Goal: Task Accomplishment & Management: Manage account settings

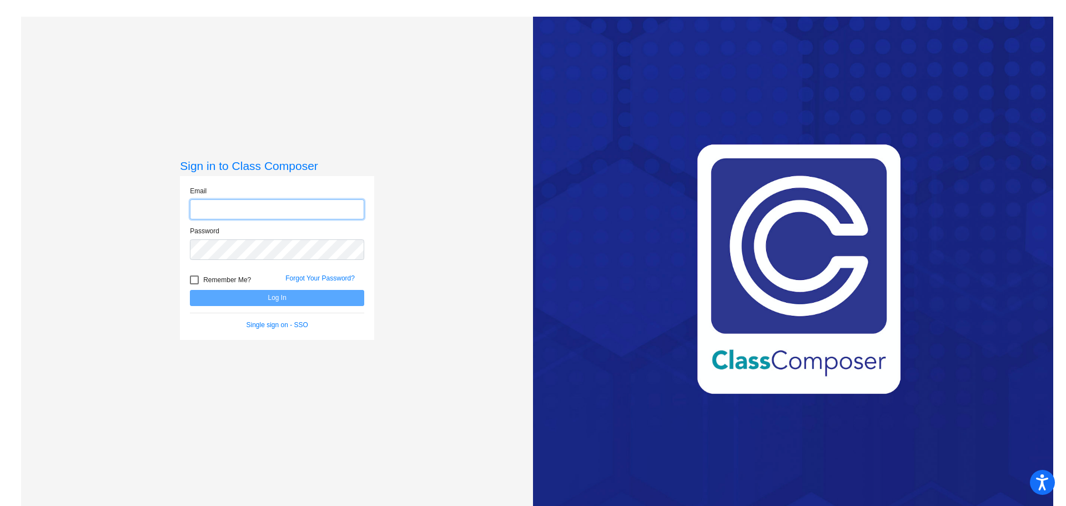
type input "[PERSON_NAME][EMAIL_ADDRESS][PERSON_NAME][DOMAIN_NAME]"
click at [248, 294] on button "Log In" at bounding box center [277, 298] width 174 height 16
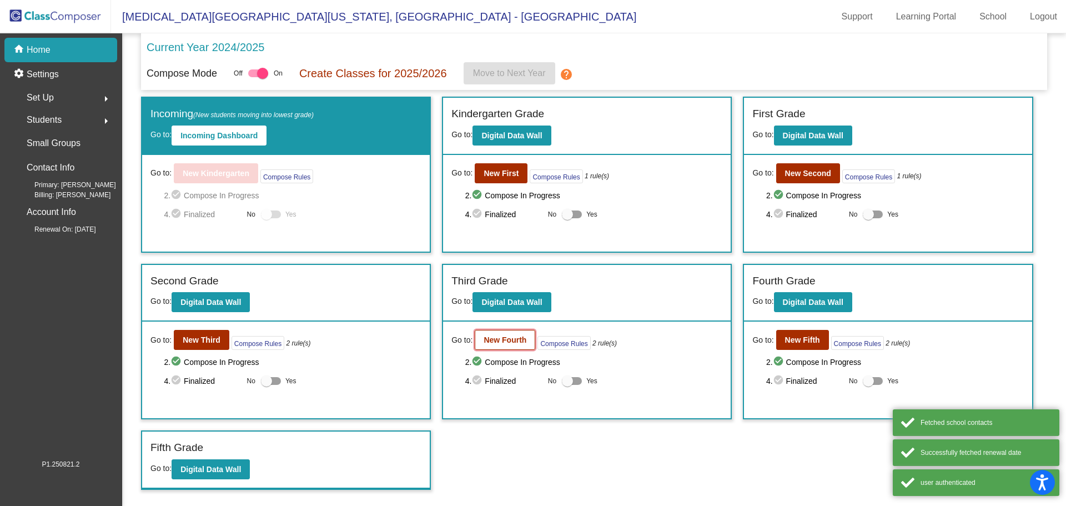
click at [522, 334] on button "New Fourth" at bounding box center [505, 340] width 61 height 20
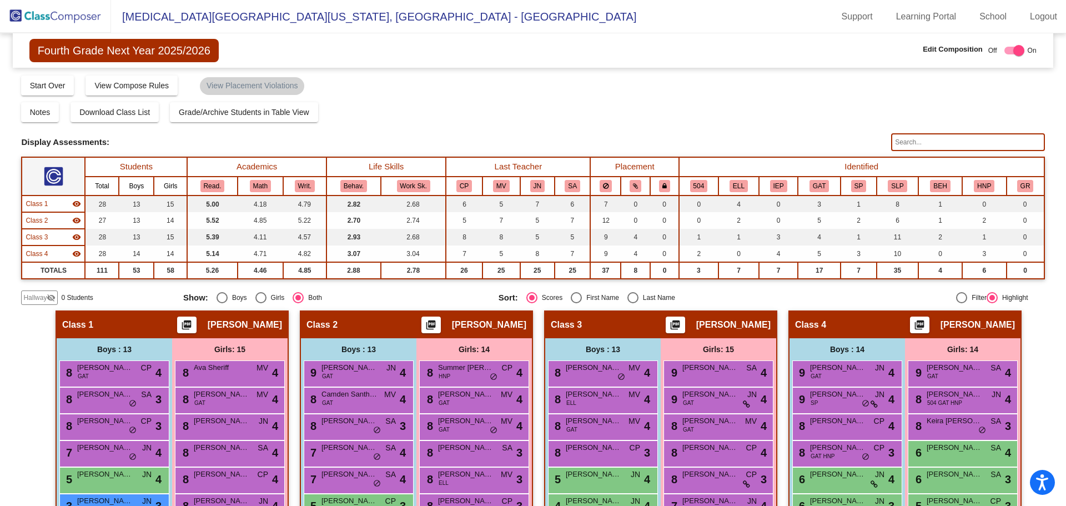
click at [917, 153] on div "Display Scores for Years: [DATE] - [DATE] [DATE] - [DATE] Grade/Archive Student…" at bounding box center [532, 189] width 1023 height 230
click at [916, 147] on input "text" at bounding box center [967, 142] width 153 height 18
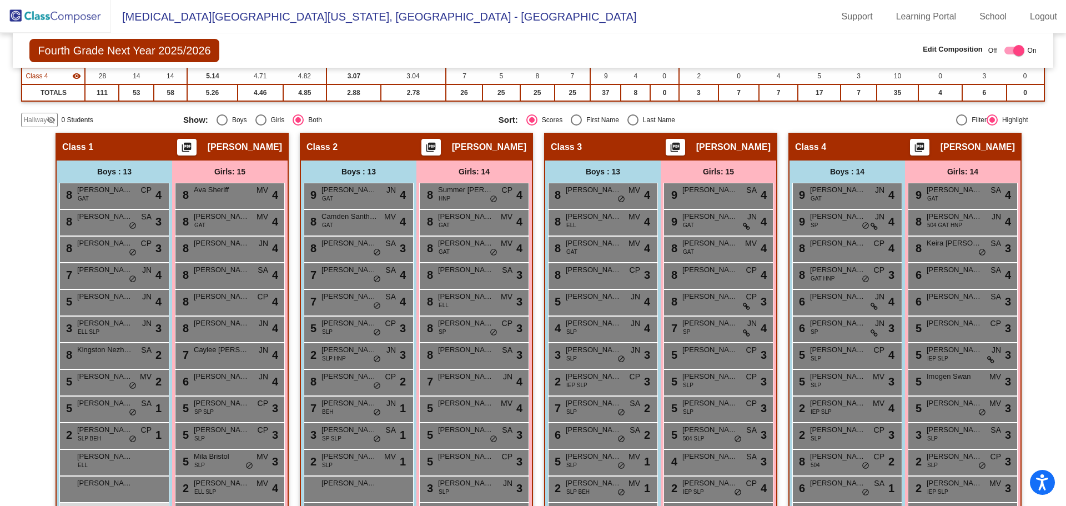
scroll to position [272, 0]
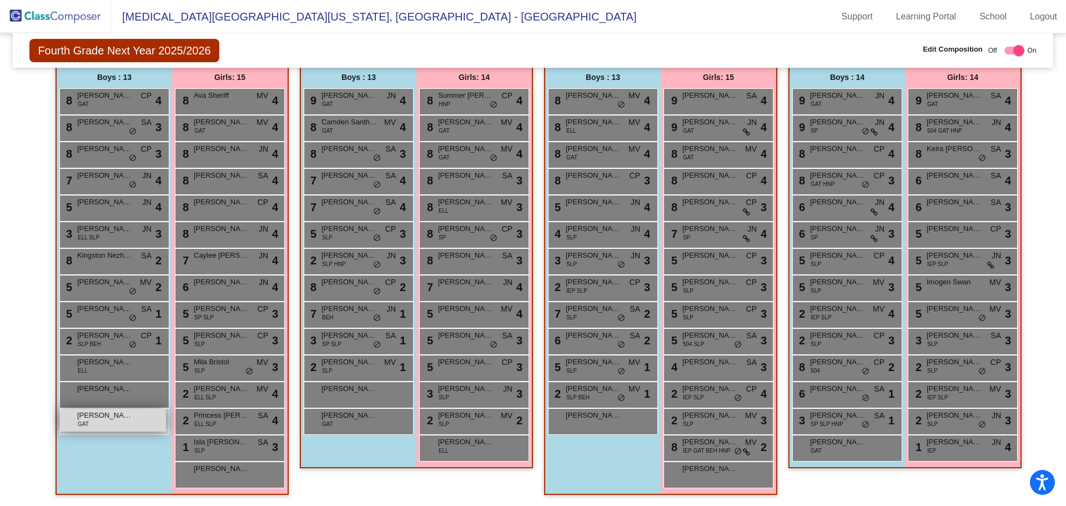
type input "die"
click at [100, 423] on div "[PERSON_NAME] GAT lock do_not_disturb_alt" at bounding box center [113, 420] width 106 height 23
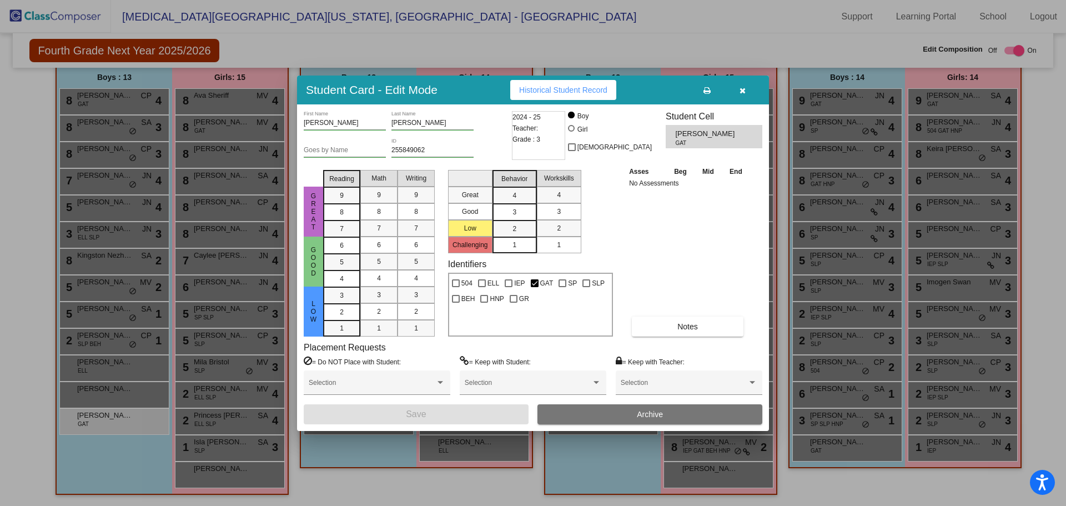
click at [691, 418] on button "Archive" at bounding box center [650, 414] width 225 height 20
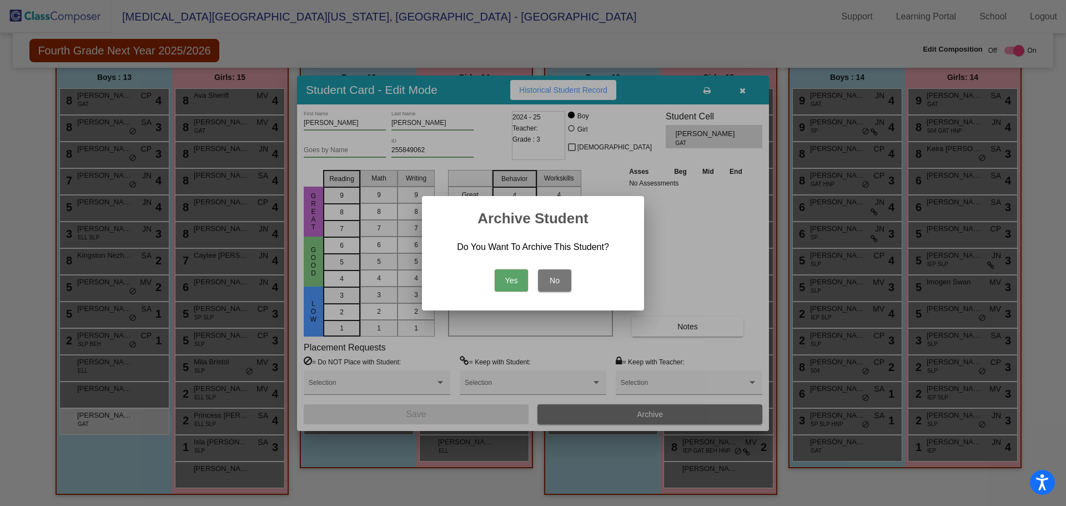
click at [516, 270] on button "Yes" at bounding box center [511, 280] width 33 height 22
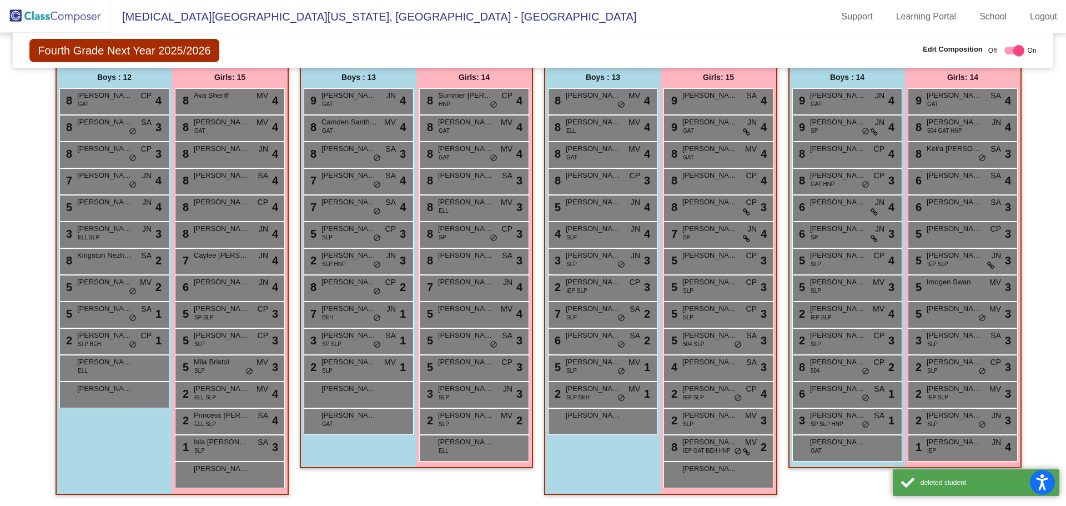
click at [58, 16] on img at bounding box center [55, 16] width 111 height 33
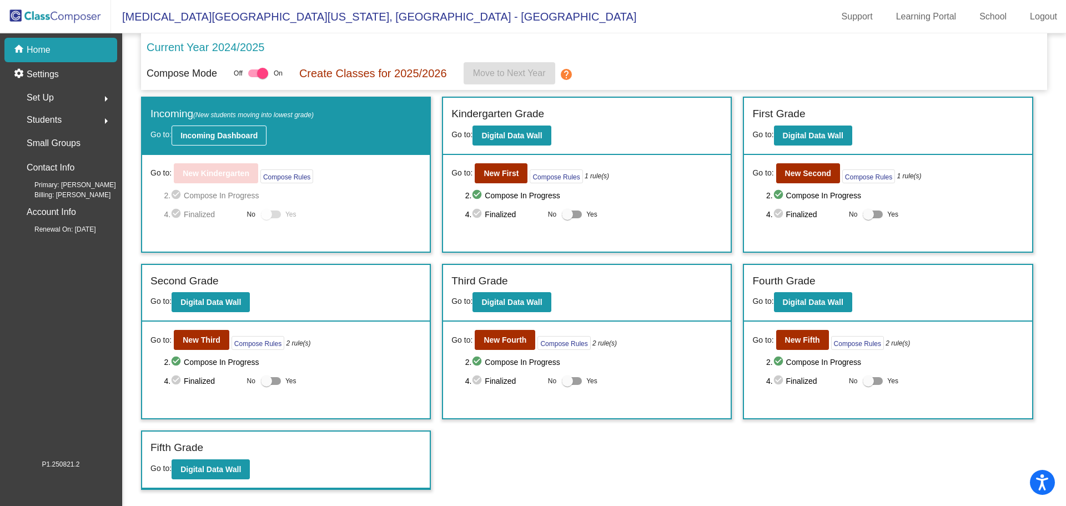
click at [207, 139] on b "Incoming Dashboard" at bounding box center [218, 135] width 77 height 9
